Goal: Navigation & Orientation: Find specific page/section

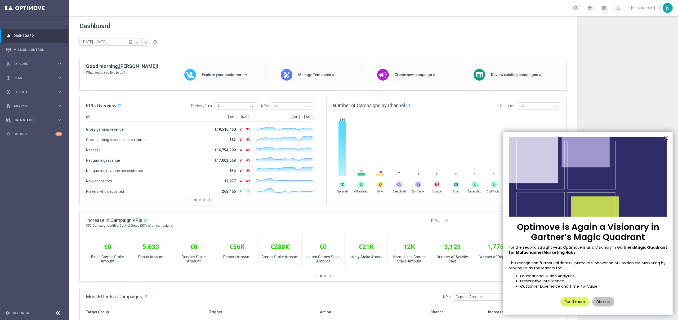
click at [599, 303] on button "Dismiss" at bounding box center [603, 302] width 22 height 10
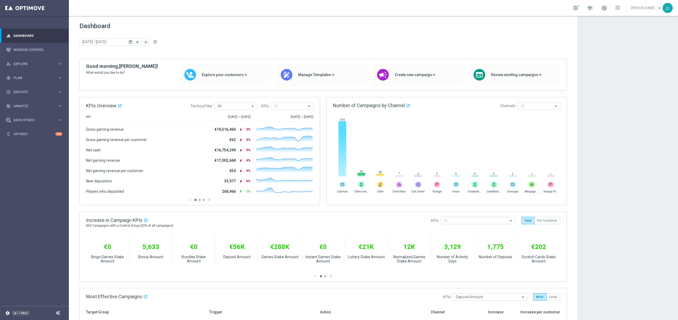
click at [24, 314] on link "Settings" at bounding box center [21, 312] width 16 height 3
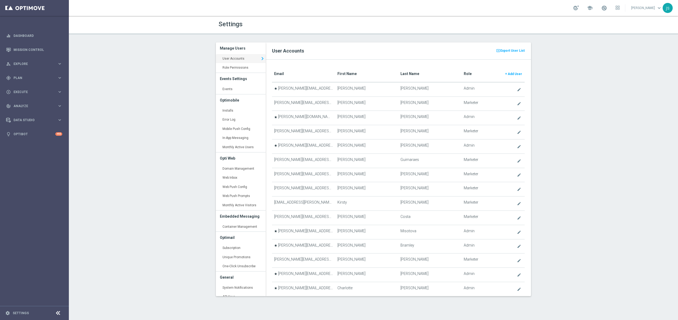
click at [237, 218] on h3 "Embedded Messaging" at bounding box center [241, 216] width 42 height 12
click at [240, 224] on link "Container Management keyboard_arrow_right" at bounding box center [241, 227] width 50 height 10
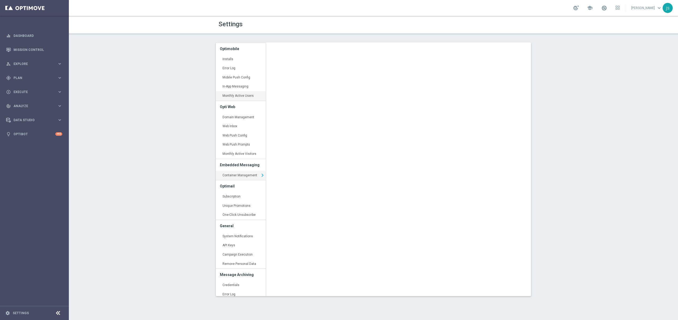
scroll to position [55, 0]
click at [237, 236] on link "System Notifications keyboard_arrow_right" at bounding box center [241, 233] width 50 height 10
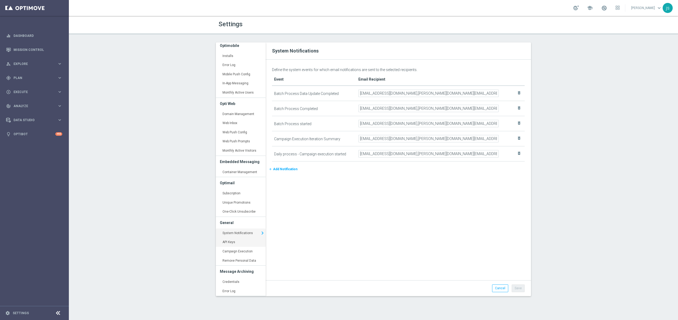
drag, startPoint x: 241, startPoint y: 252, endPoint x: 260, endPoint y: 240, distance: 22.3
click at [241, 252] on link "Campaign Execution keyboard_arrow_right" at bounding box center [241, 252] width 50 height 10
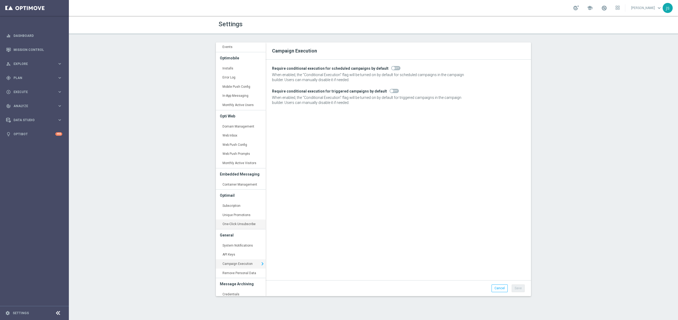
scroll to position [42, 0]
click at [238, 221] on link "One-Click Unsubscribe keyboard_arrow_right" at bounding box center [241, 224] width 50 height 10
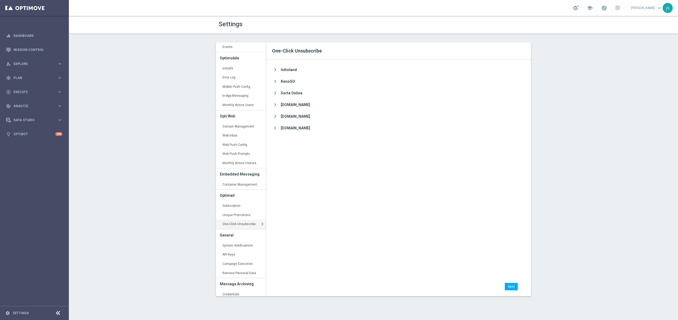
click at [275, 69] on icon "chevron_right" at bounding box center [275, 69] width 6 height 7
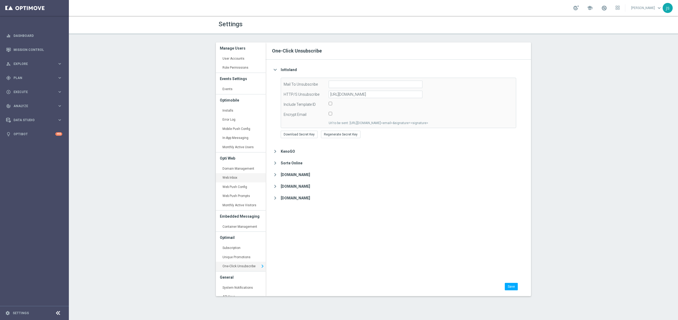
click at [238, 176] on link "Web Inbox keyboard_arrow_right" at bounding box center [241, 178] width 50 height 10
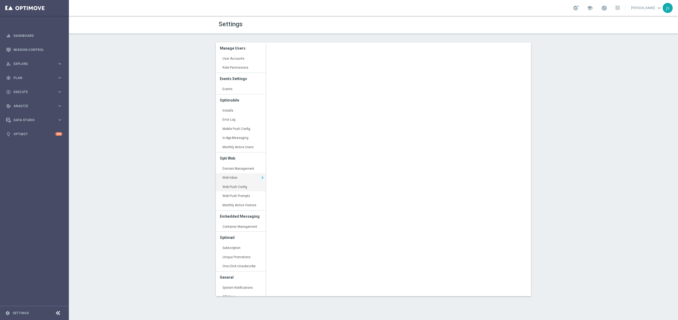
click at [230, 188] on link "Web Push Config keyboard_arrow_right" at bounding box center [241, 187] width 50 height 10
click at [225, 198] on link "Web Push Prompts keyboard_arrow_right" at bounding box center [241, 196] width 50 height 10
click at [246, 189] on link "Web Push Config keyboard_arrow_right" at bounding box center [241, 187] width 50 height 10
click at [156, 96] on div "Settings Manage Users User Accounts keyboard_arrow_right Role Permissions keybo…" at bounding box center [373, 168] width 609 height 304
drag, startPoint x: 27, startPoint y: 11, endPoint x: 31, endPoint y: 9, distance: 5.0
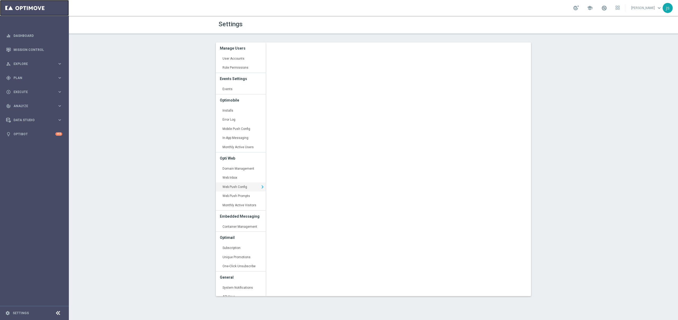
click at [28, 9] on link at bounding box center [34, 8] width 69 height 16
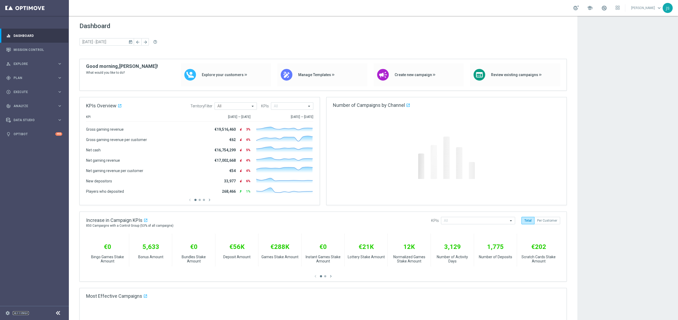
drag, startPoint x: 18, startPoint y: 313, endPoint x: 35, endPoint y: 298, distance: 22.9
click at [18, 313] on link "Settings" at bounding box center [21, 312] width 16 height 3
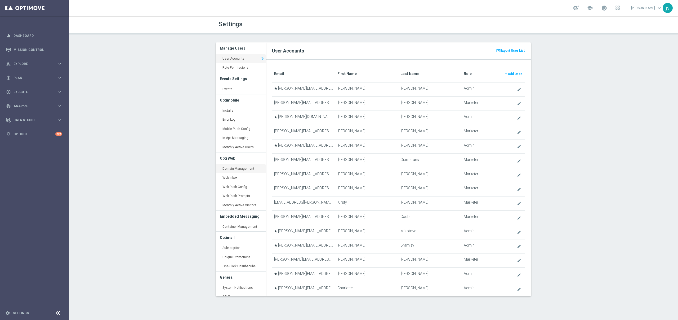
drag, startPoint x: 230, startPoint y: 176, endPoint x: 235, endPoint y: 172, distance: 6.0
click at [230, 175] on link "Web Inbox keyboard_arrow_right" at bounding box center [241, 178] width 50 height 10
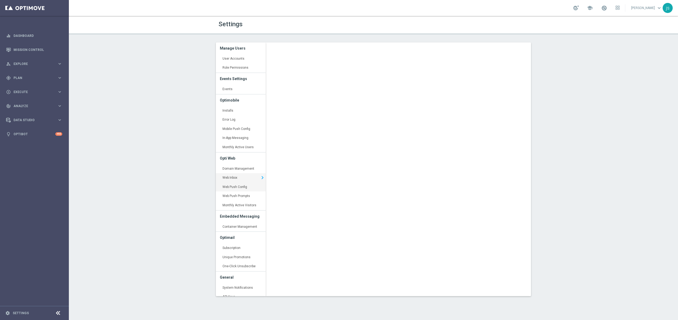
click at [241, 185] on link "Web Push Config keyboard_arrow_right" at bounding box center [241, 187] width 50 height 10
click at [562, 51] on div "Settings Manage Users User Accounts keyboard_arrow_right Role Permissions keybo…" at bounding box center [373, 168] width 609 height 304
click at [228, 196] on link "Web Push Prompts keyboard_arrow_right" at bounding box center [241, 196] width 50 height 10
drag, startPoint x: 230, startPoint y: 226, endPoint x: 234, endPoint y: 224, distance: 4.6
click at [230, 226] on link "Container Management keyboard_arrow_right" at bounding box center [241, 227] width 50 height 10
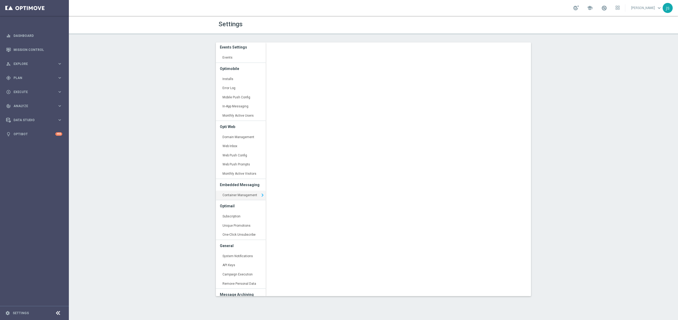
scroll to position [55, 0]
click at [230, 239] on link "API Keys keyboard_arrow_right" at bounding box center [241, 242] width 50 height 10
type input "[URL][DOMAIN_NAME]"
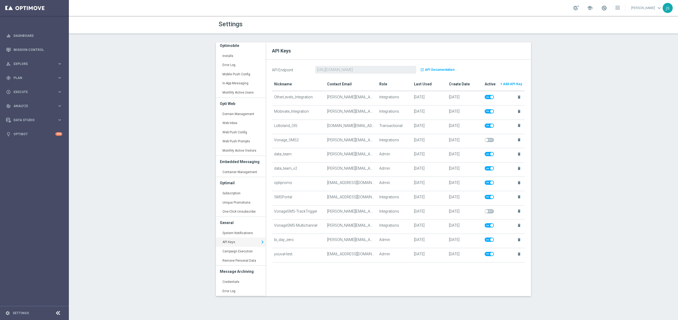
click at [216, 185] on div "Optimail Subscription keyboard_arrow_right Unique Promotions keyboard_arrow_rig…" at bounding box center [241, 197] width 50 height 40
click at [238, 60] on link "User Accounts keyboard_arrow_right" at bounding box center [241, 59] width 50 height 10
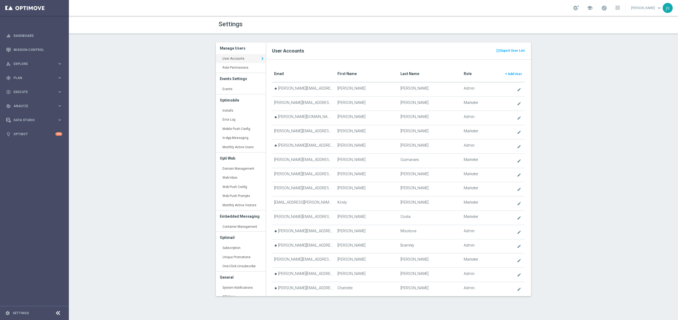
click at [197, 97] on div "Settings Manage Users User Accounts keyboard_arrow_right Role Permissions keybo…" at bounding box center [373, 168] width 609 height 304
click at [157, 151] on div "Settings Manage Users User Accounts keyboard_arrow_right Role Permissions keybo…" at bounding box center [373, 168] width 609 height 304
click at [24, 312] on link "Settings" at bounding box center [21, 312] width 16 height 3
click at [234, 180] on link "Web Inbox keyboard_arrow_right" at bounding box center [241, 178] width 50 height 10
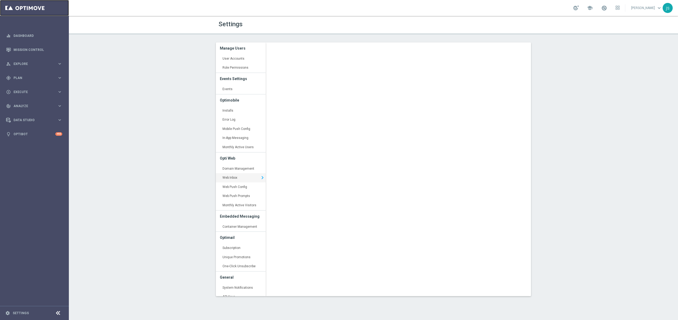
click at [24, 7] on link at bounding box center [34, 8] width 69 height 16
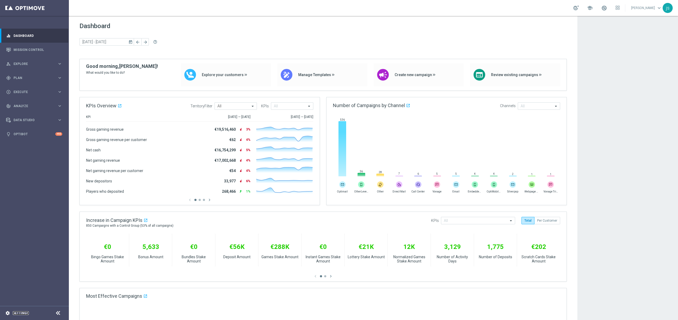
click at [14, 312] on link "Settings" at bounding box center [21, 312] width 16 height 3
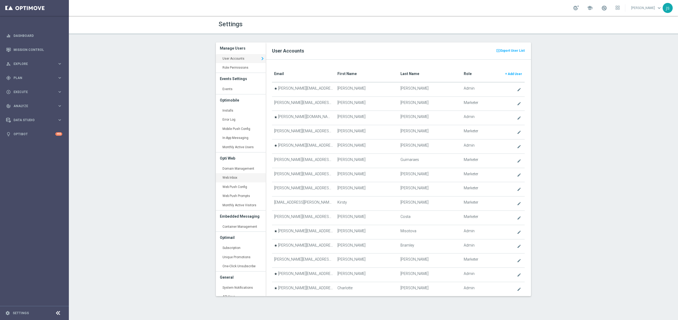
click at [240, 179] on link "Web Inbox keyboard_arrow_right" at bounding box center [241, 178] width 50 height 10
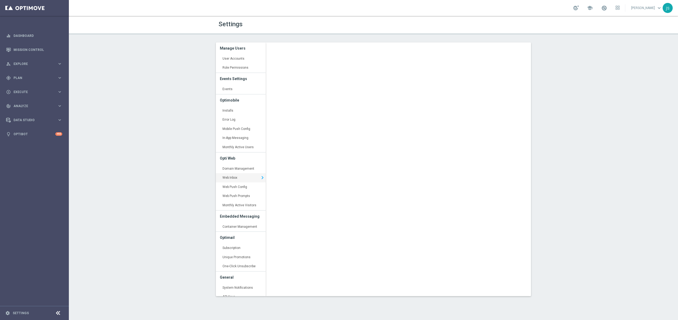
click at [582, 47] on div "Settings Manage Users User Accounts keyboard_arrow_right Role Permissions keybo…" at bounding box center [373, 168] width 609 height 304
click at [587, 66] on div "Settings Manage Users User Accounts keyboard_arrow_right Role Permissions keybo…" at bounding box center [373, 168] width 609 height 304
